Goal: Task Accomplishment & Management: Manage account settings

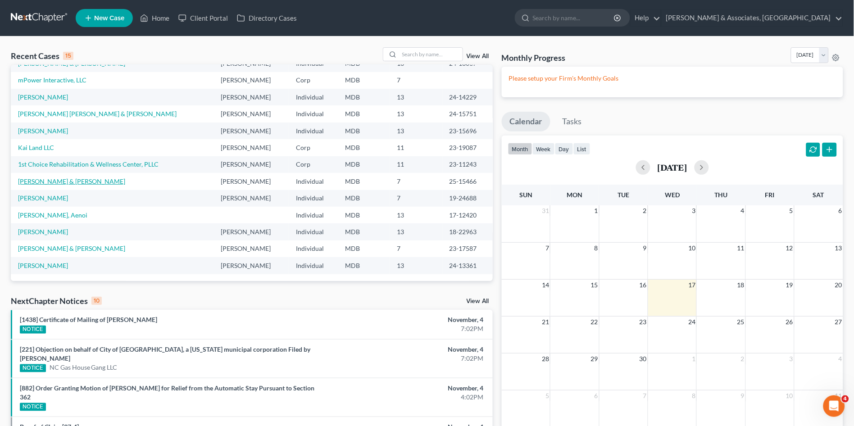
click at [91, 182] on link "[PERSON_NAME] & [PERSON_NAME]" at bounding box center [71, 181] width 107 height 8
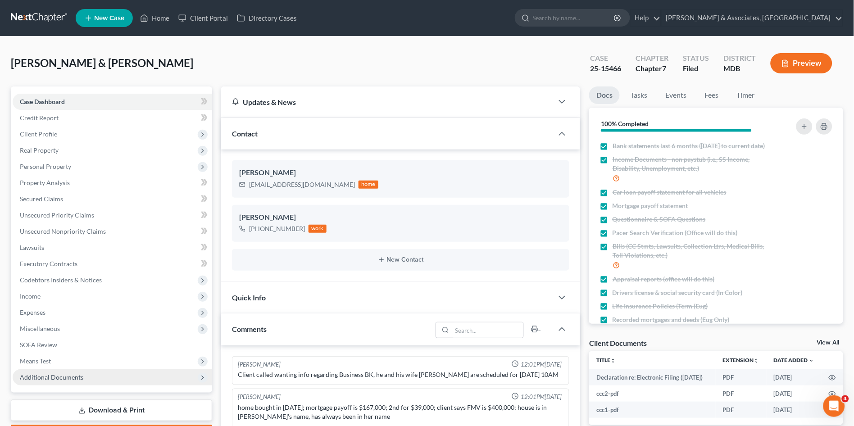
click at [61, 379] on span "Additional Documents" at bounding box center [51, 377] width 63 height 8
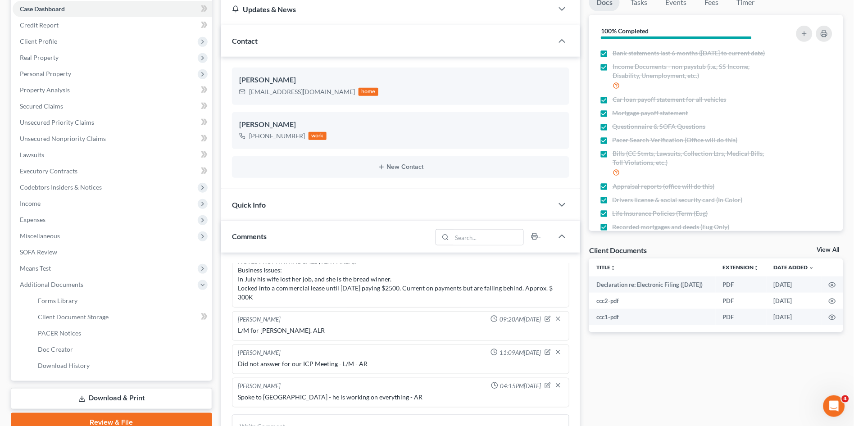
scroll to position [100, 0]
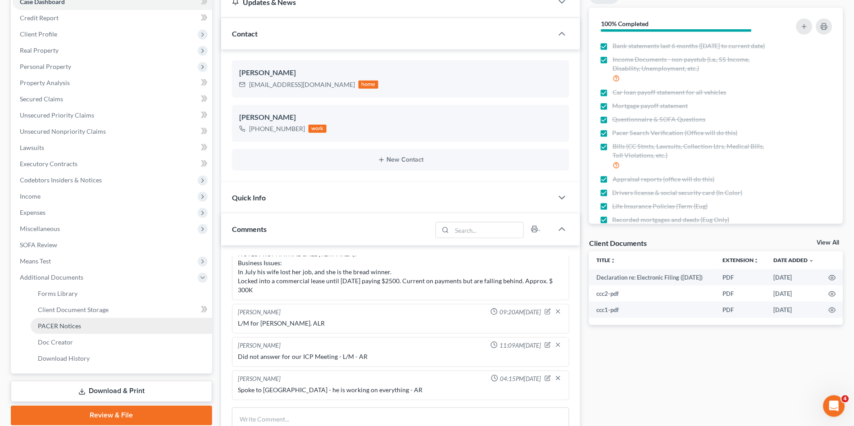
click at [72, 328] on span "PACER Notices" at bounding box center [59, 326] width 43 height 8
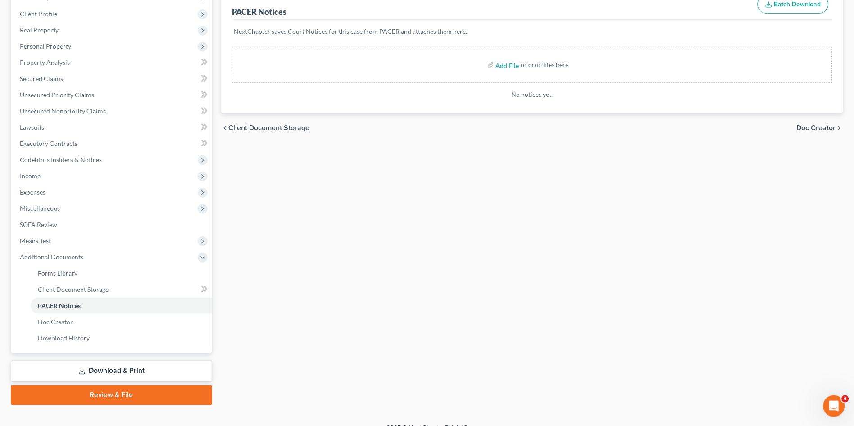
scroll to position [132, 0]
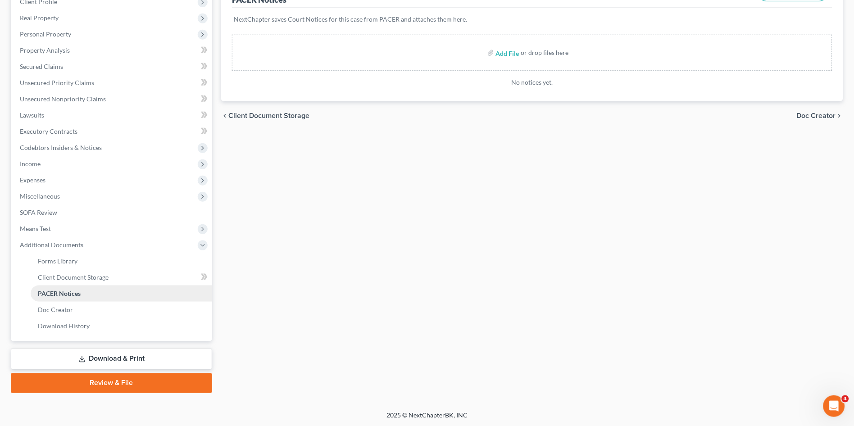
click at [77, 287] on link "PACER Notices" at bounding box center [121, 293] width 181 height 16
click at [91, 326] on link "Download History" at bounding box center [121, 326] width 181 height 16
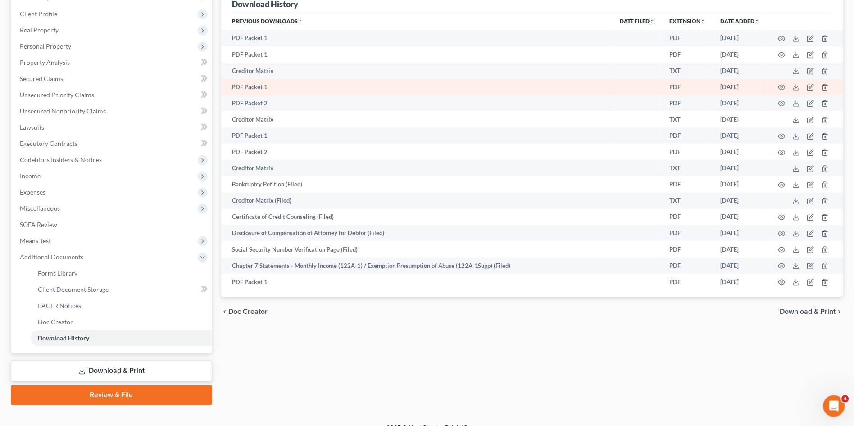
scroll to position [132, 0]
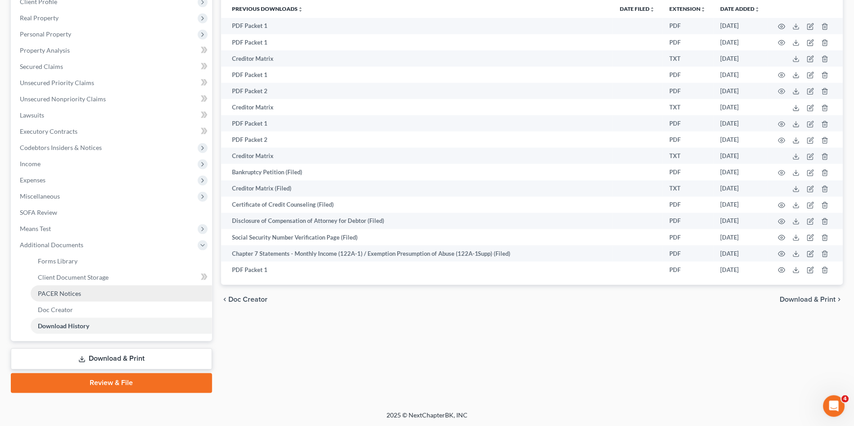
click at [69, 290] on span "PACER Notices" at bounding box center [59, 293] width 43 height 8
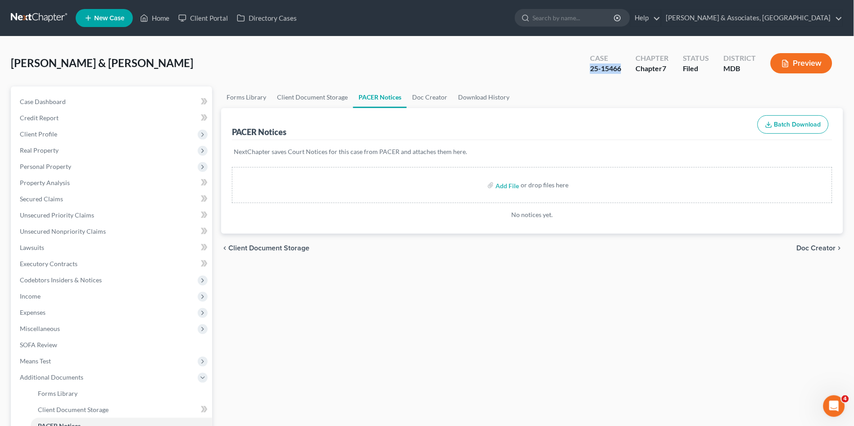
drag, startPoint x: 623, startPoint y: 69, endPoint x: 587, endPoint y: 77, distance: 36.9
click at [587, 77] on div "Case 25-15466 Chapter Chapter 7 Status Filed District MDB Preview" at bounding box center [711, 63] width 264 height 32
copy div "25-15466"
click at [791, 15] on link "[PERSON_NAME] & Associates, [GEOGRAPHIC_DATA]" at bounding box center [751, 18] width 181 height 16
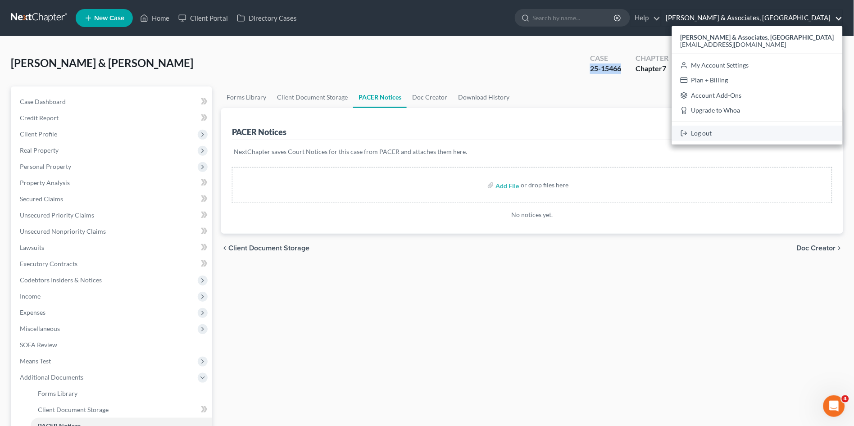
click at [773, 131] on link "Log out" at bounding box center [757, 133] width 171 height 15
